Goal: Find specific page/section: Find specific page/section

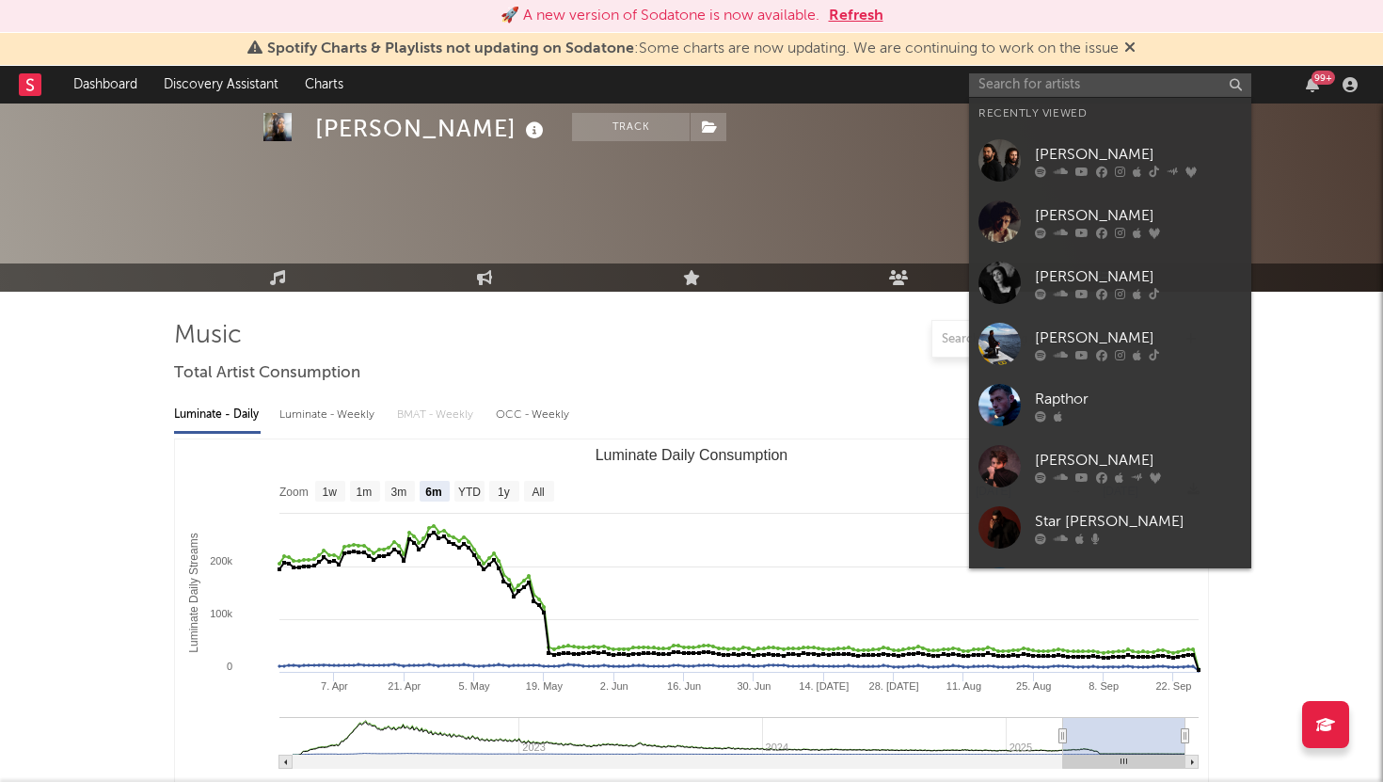
select select "6m"
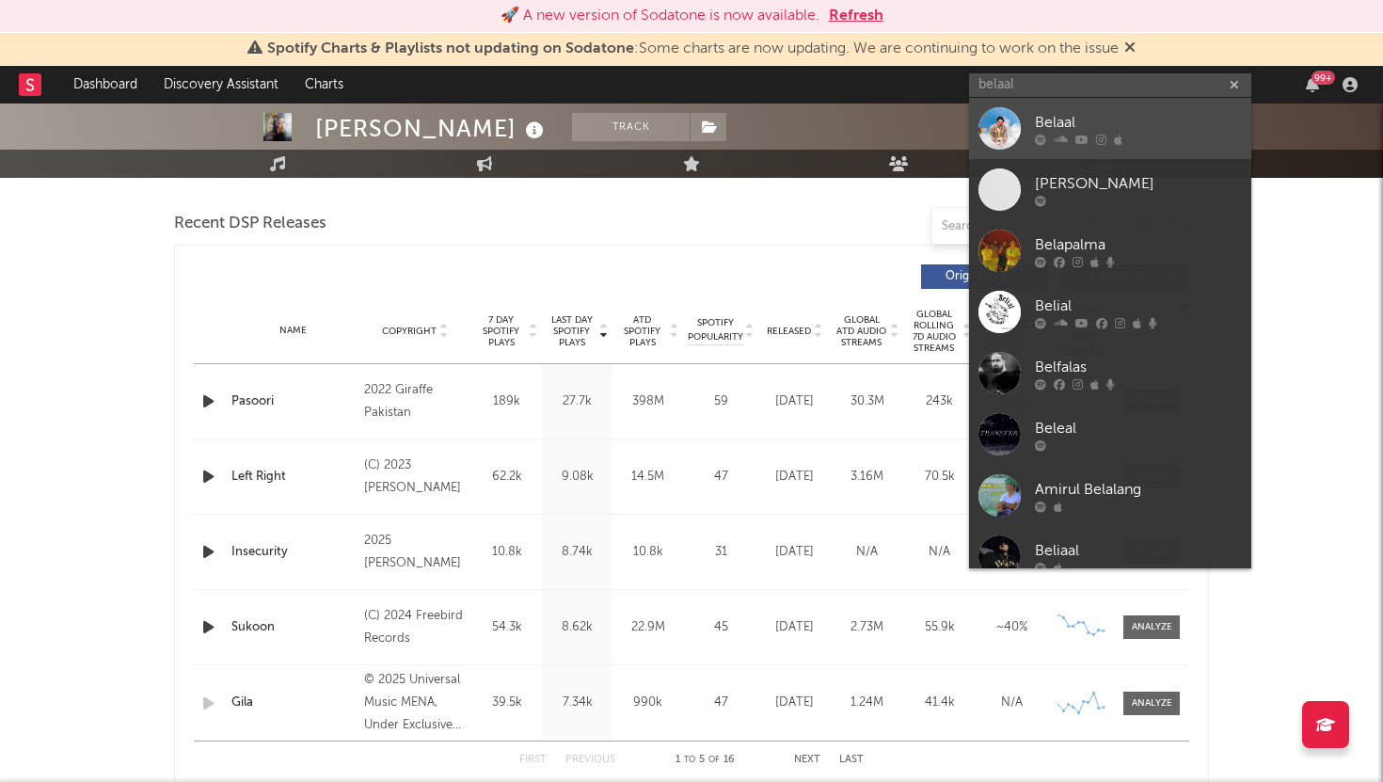
type input "belaal"
click at [1096, 120] on div "Belaal" at bounding box center [1138, 122] width 207 height 23
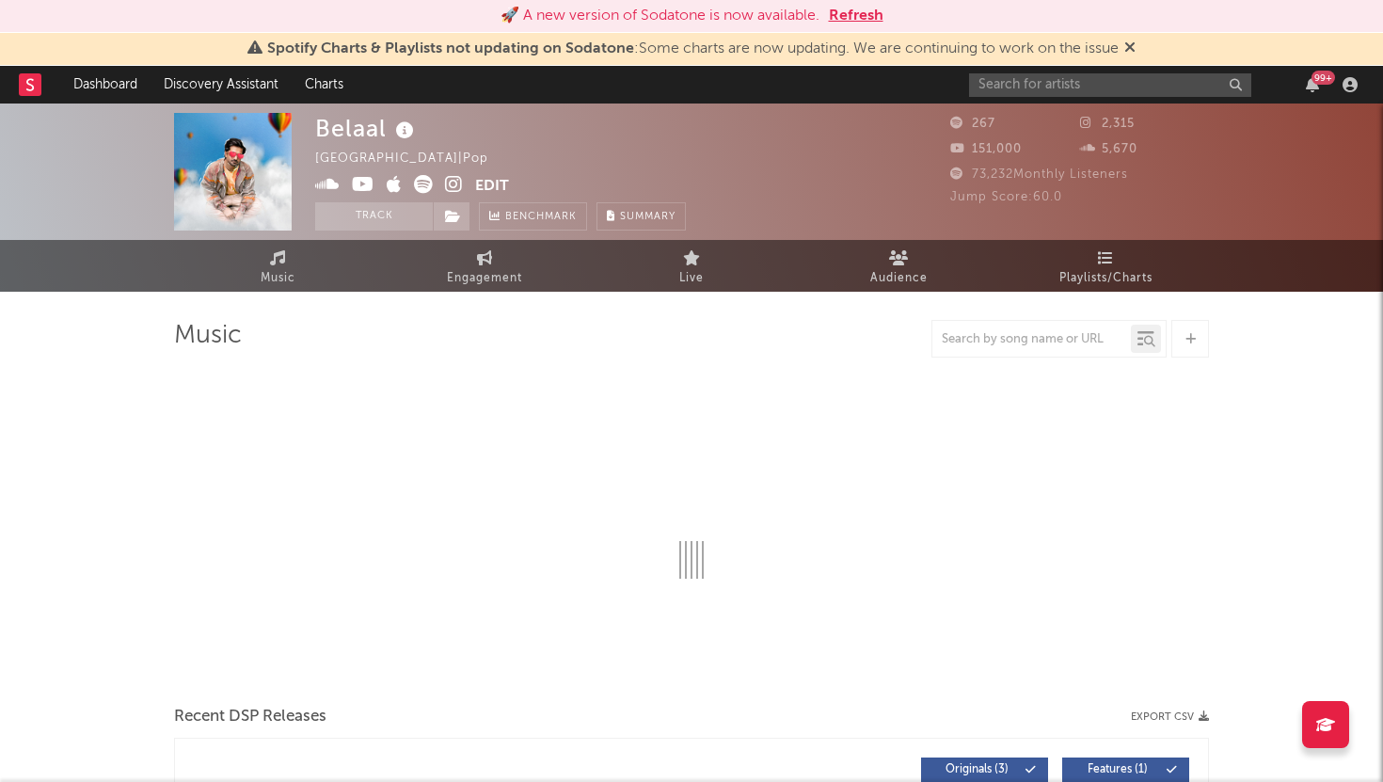
select select "1w"
